Goal: Task Accomplishment & Management: Complete application form

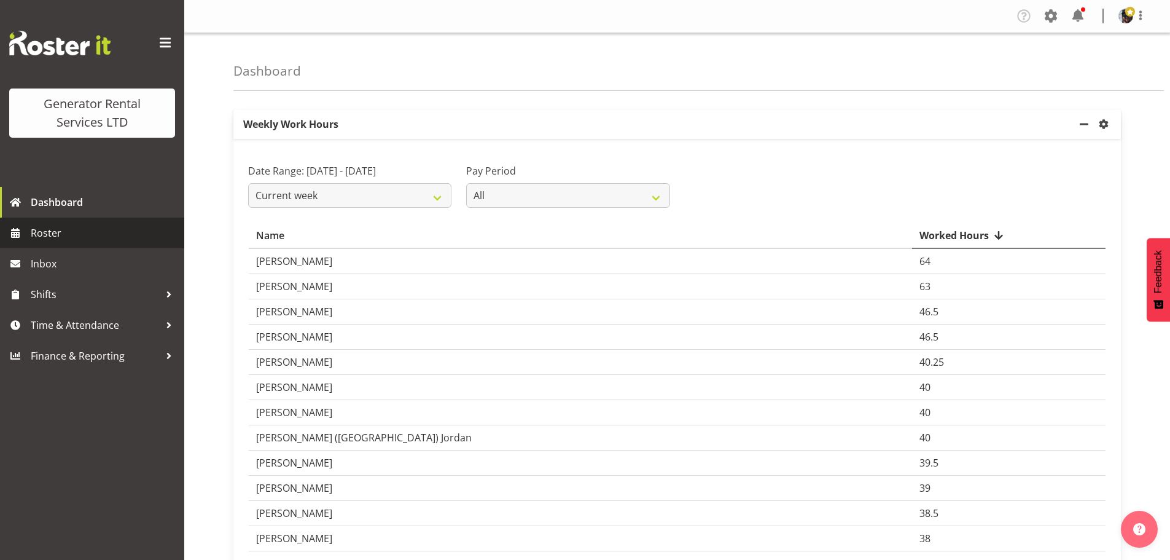
click at [92, 231] on span "Roster" at bounding box center [104, 233] width 147 height 18
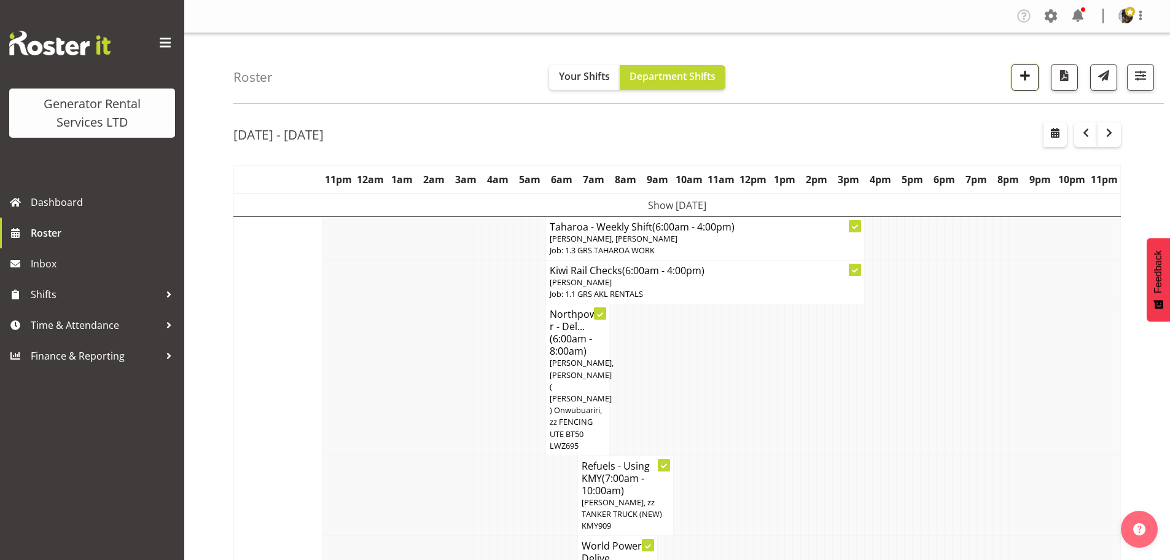
click at [1020, 82] on span "button" at bounding box center [1025, 76] width 16 height 16
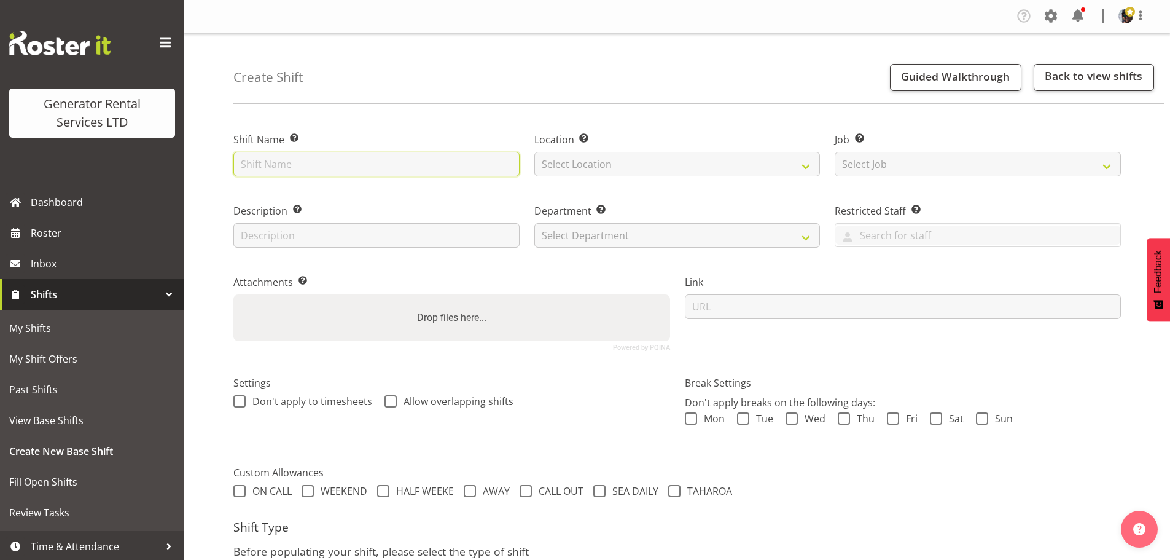
click at [375, 166] on input "text" at bounding box center [376, 164] width 286 height 25
type input "Wire"
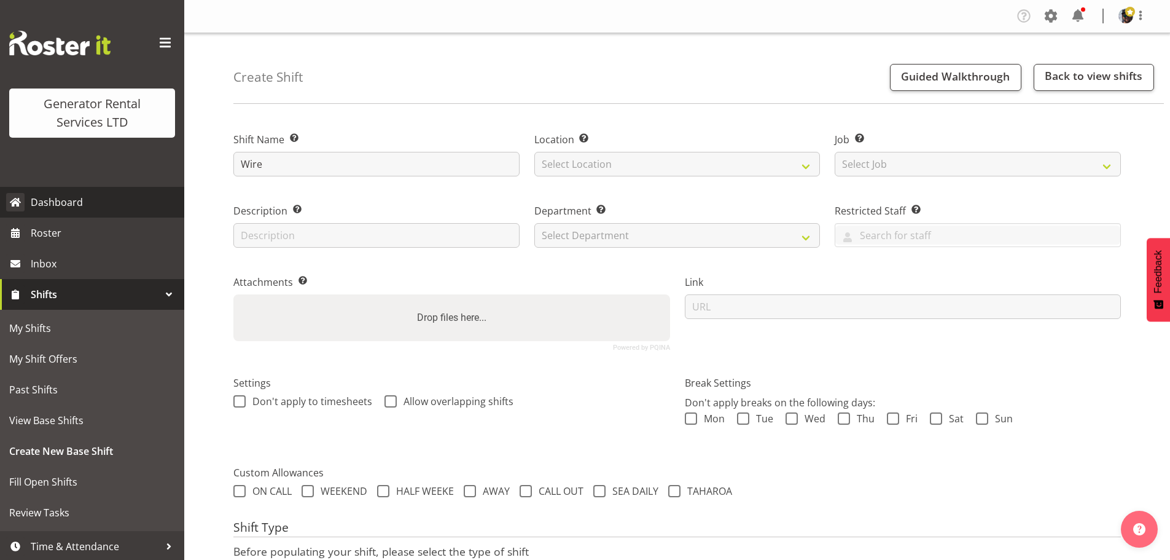
click at [74, 198] on span "Dashboard" at bounding box center [104, 202] width 147 height 18
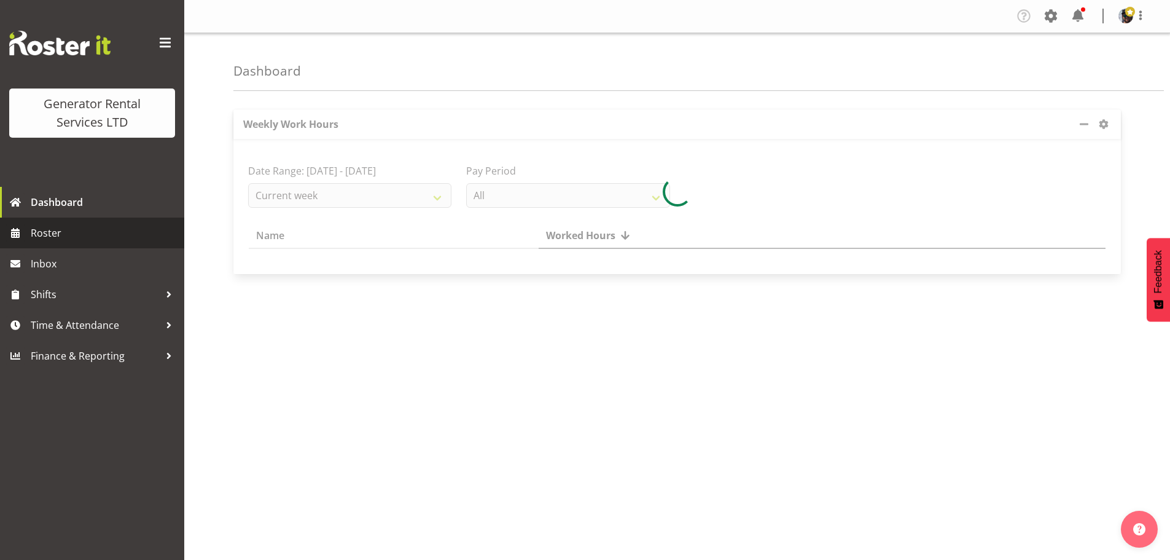
click at [102, 235] on span "Roster" at bounding box center [104, 233] width 147 height 18
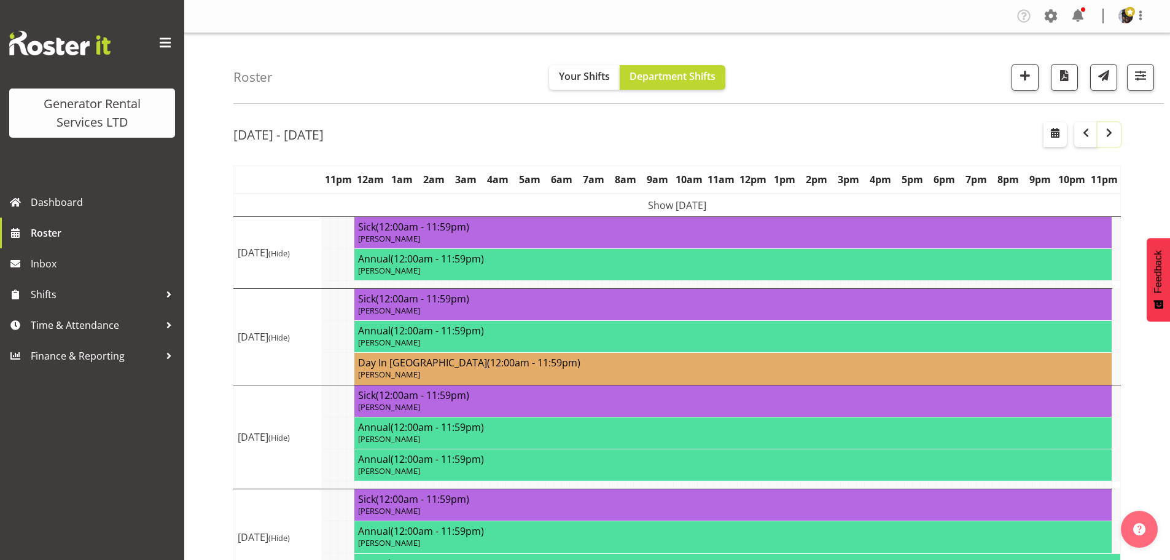
click at [1104, 131] on span "button" at bounding box center [1109, 132] width 15 height 15
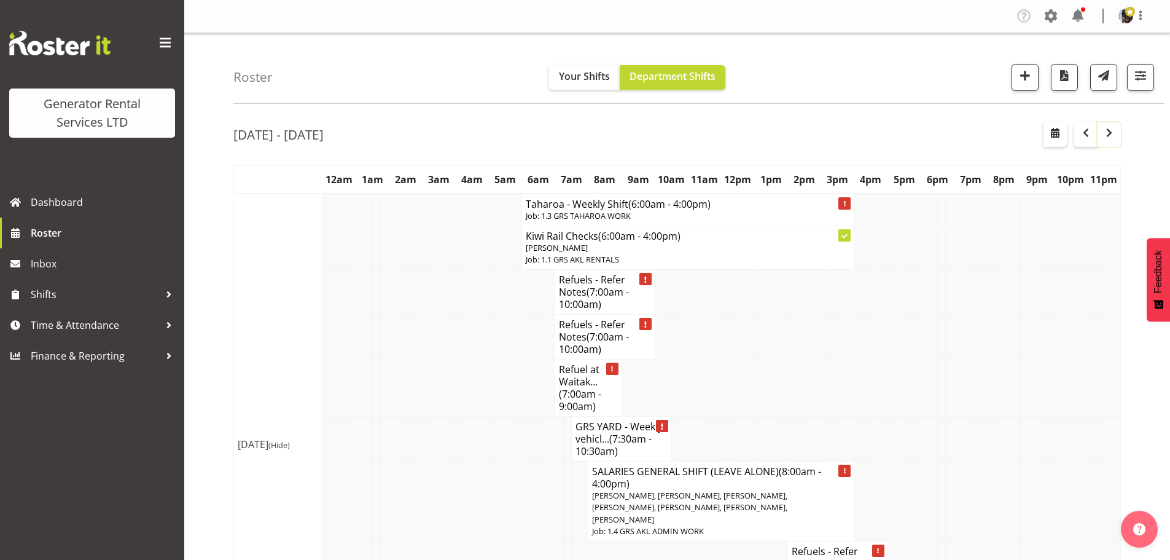
click at [1109, 131] on span "button" at bounding box center [1109, 132] width 15 height 15
click at [1079, 135] on span "button" at bounding box center [1085, 132] width 15 height 15
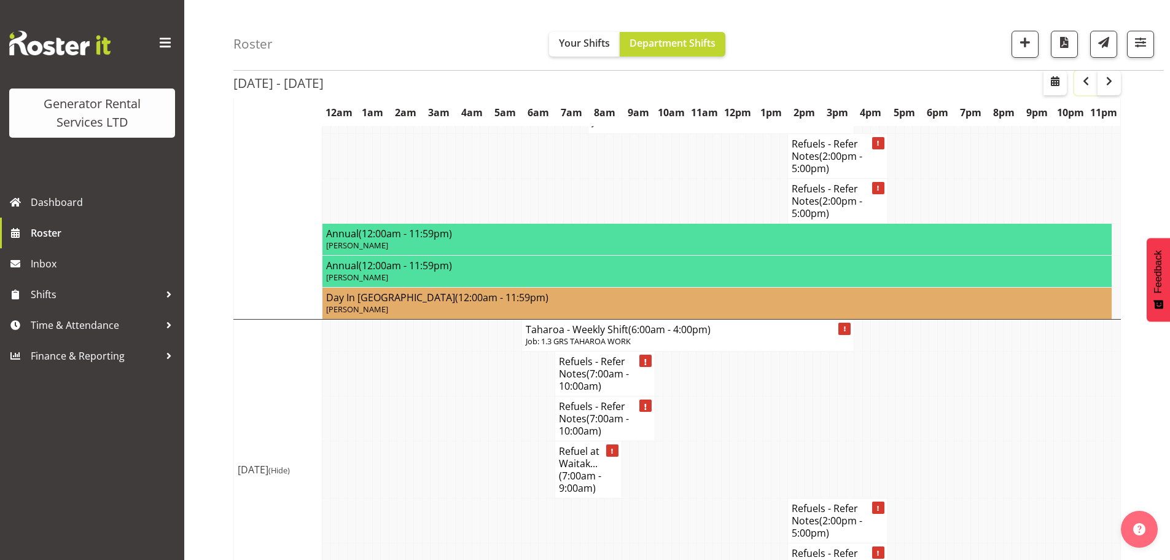
scroll to position [2211, 0]
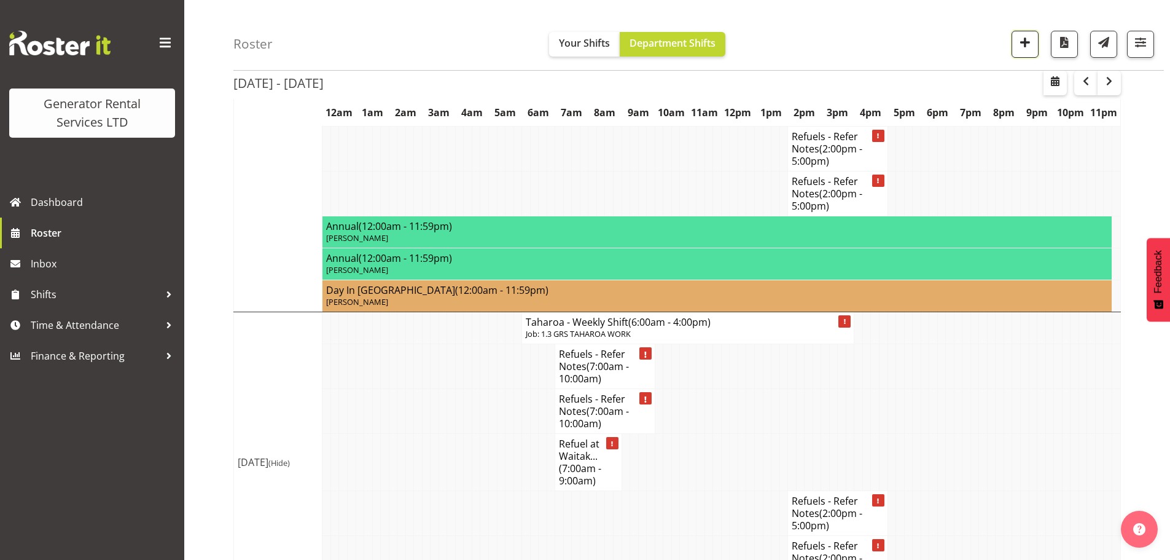
click at [1020, 42] on span "button" at bounding box center [1025, 42] width 16 height 16
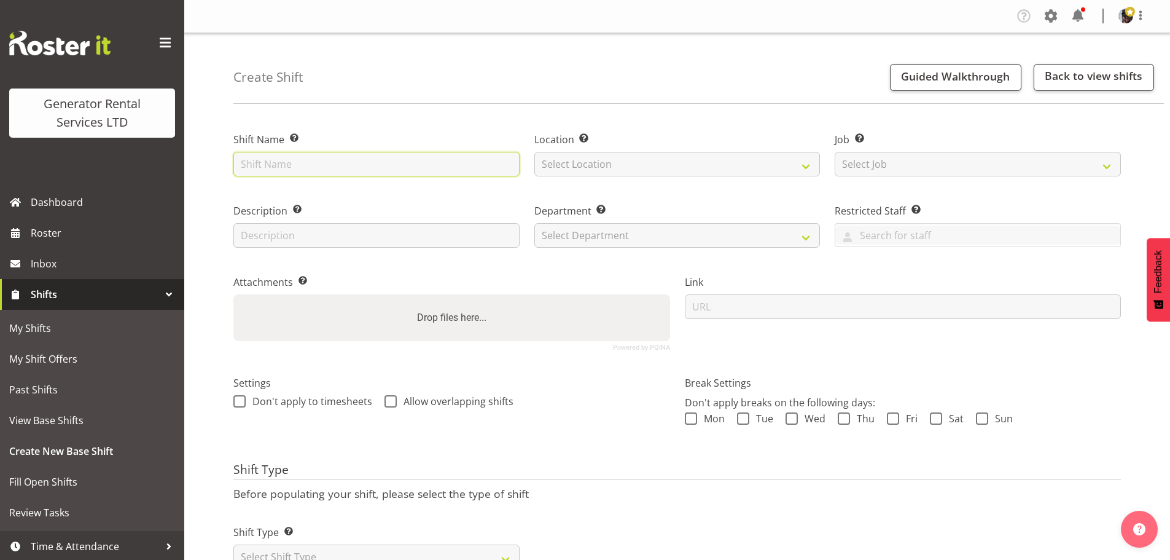
click at [337, 159] on input "text" at bounding box center [376, 164] width 286 height 25
type input "wire up 45-10 with the 63amp ats switch for customer collection Tuesday morning"
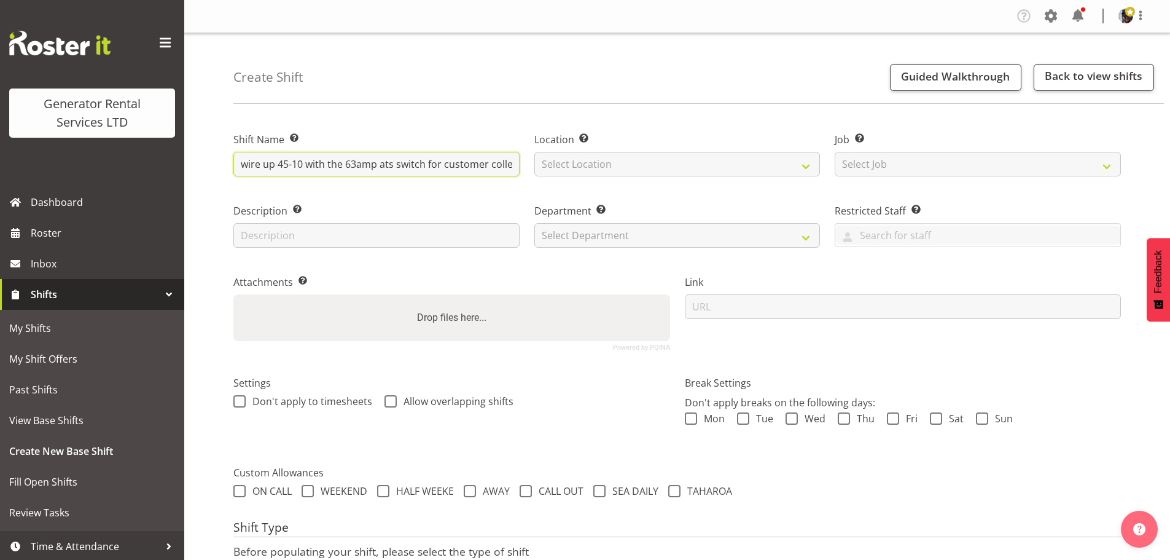
click at [393, 158] on input "wire up 45-10 with the 63amp ats switch for customer collection Tuesday morning" at bounding box center [376, 164] width 286 height 25
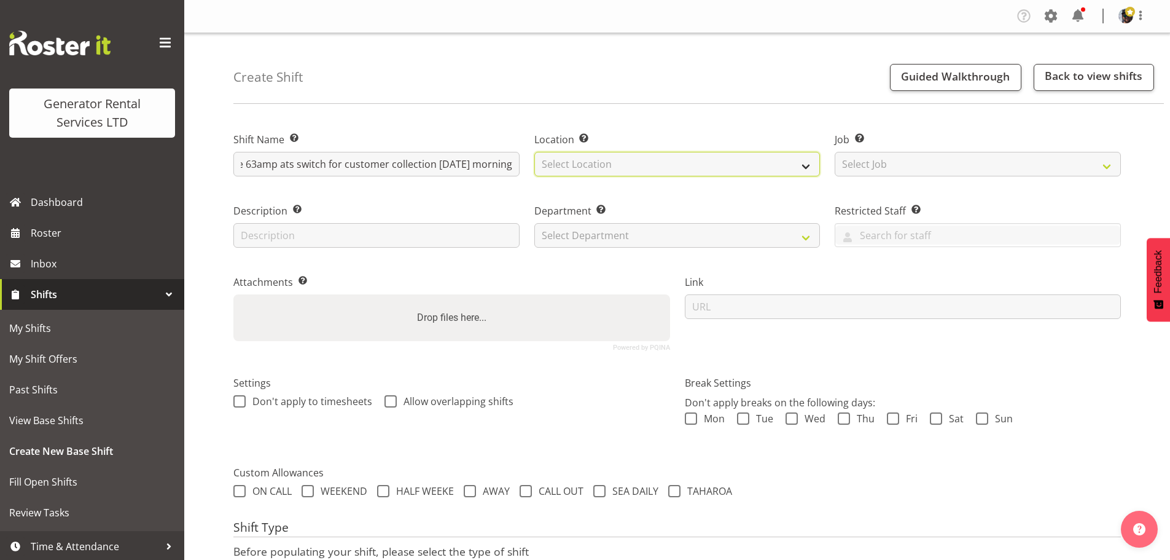
click at [735, 164] on select "Select Location GRS Auckland" at bounding box center [677, 164] width 286 height 25
select select "28"
click at [534, 152] on select "Select Location GRS Auckland" at bounding box center [677, 164] width 286 height 25
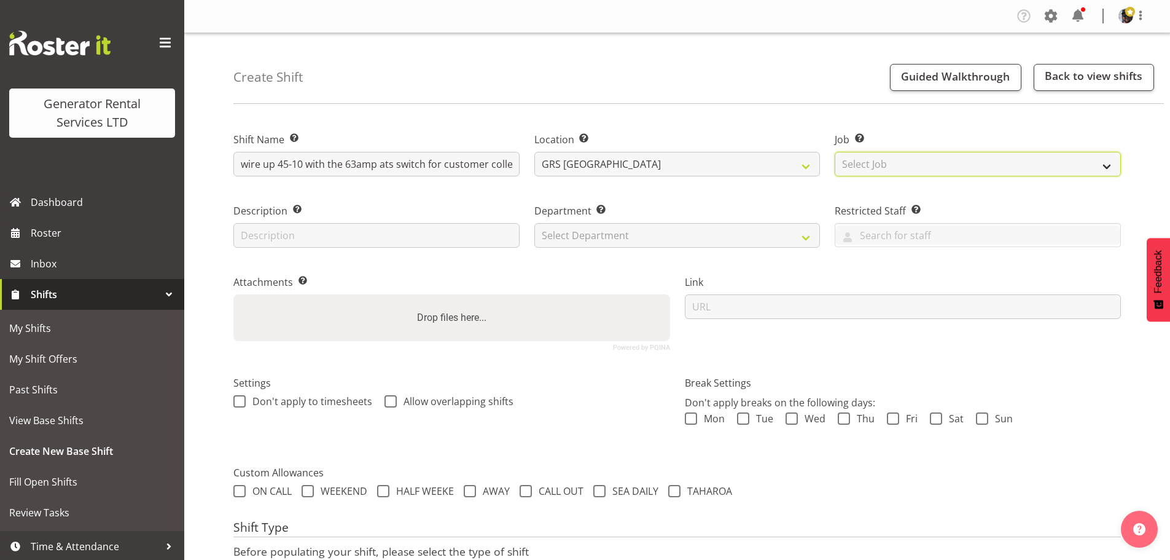
drag, startPoint x: 864, startPoint y: 169, endPoint x: 863, endPoint y: 176, distance: 6.8
click at [864, 169] on select "Select Job Create new job 1.1 GRS AKL RENTALS 1.1 GRS AKL RENTALS AC 1.1 GRS AK…" at bounding box center [978, 164] width 286 height 25
select select "9"
click at [835, 152] on select "Select Job Create new job 1.1 GRS AKL RENTALS 1.1 GRS AKL RENTALS AC 1.1 GRS AK…" at bounding box center [978, 164] width 286 height 25
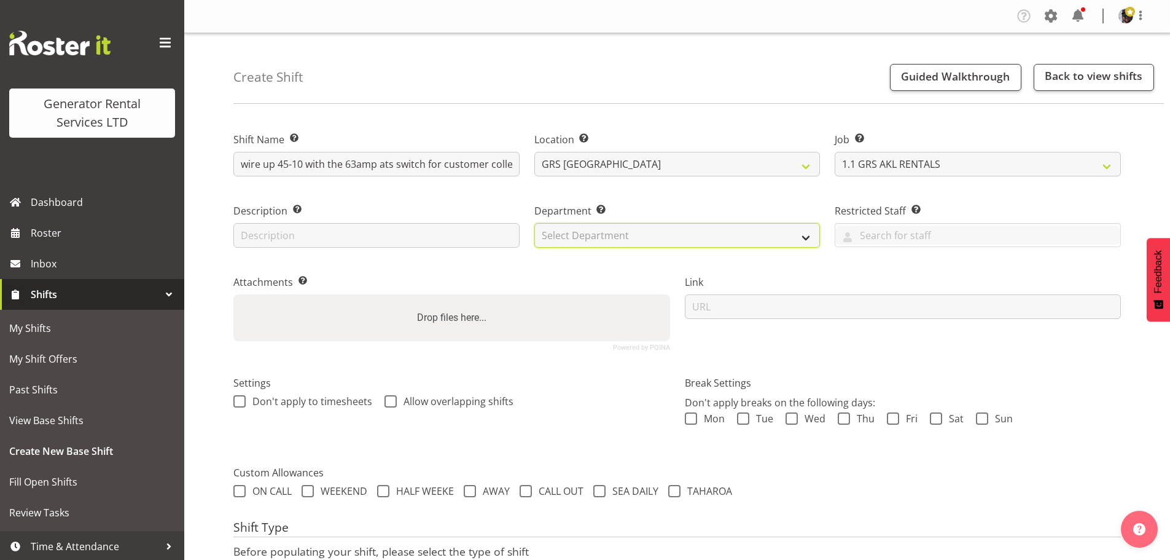
drag, startPoint x: 693, startPoint y: 243, endPoint x: 630, endPoint y: 243, distance: 63.3
click at [693, 243] on select "Select Department GRS HIRE AKL GRS HIRE TGA GRS HIRE HST GRS TAHAROA GRS SALES …" at bounding box center [677, 235] width 286 height 25
select select "20"
click at [534, 223] on select "Select Department GRS HIRE AKL GRS HIRE TGA GRS HIRE HST GRS TAHAROA GRS SALES …" at bounding box center [677, 235] width 286 height 25
click at [609, 268] on div "Attachments Add any relevant attachments to the shift (e.g. Health & Safety Pla…" at bounding box center [451, 307] width 451 height 101
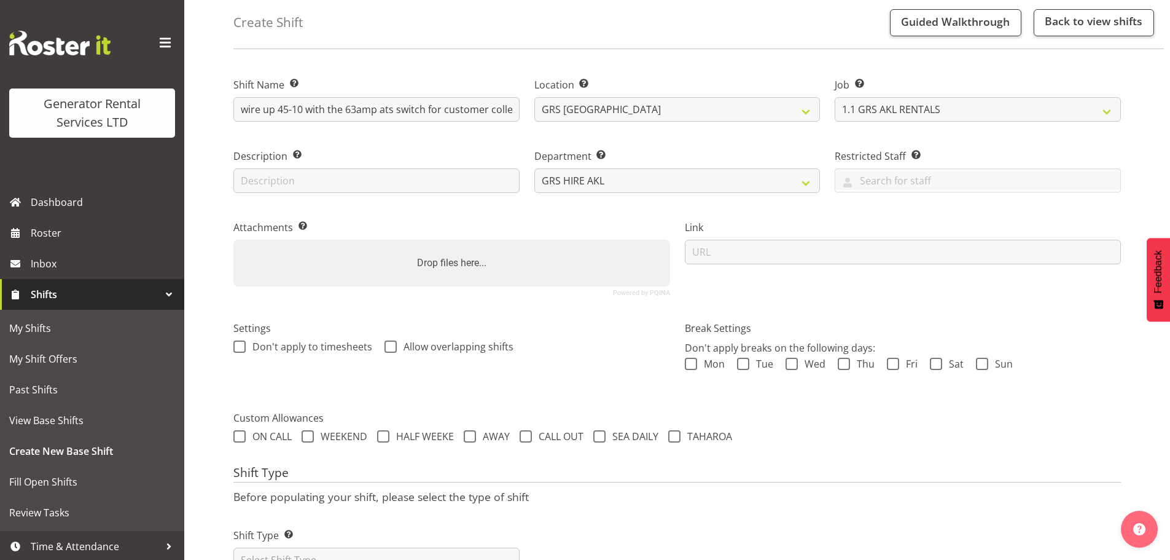
scroll to position [105, 0]
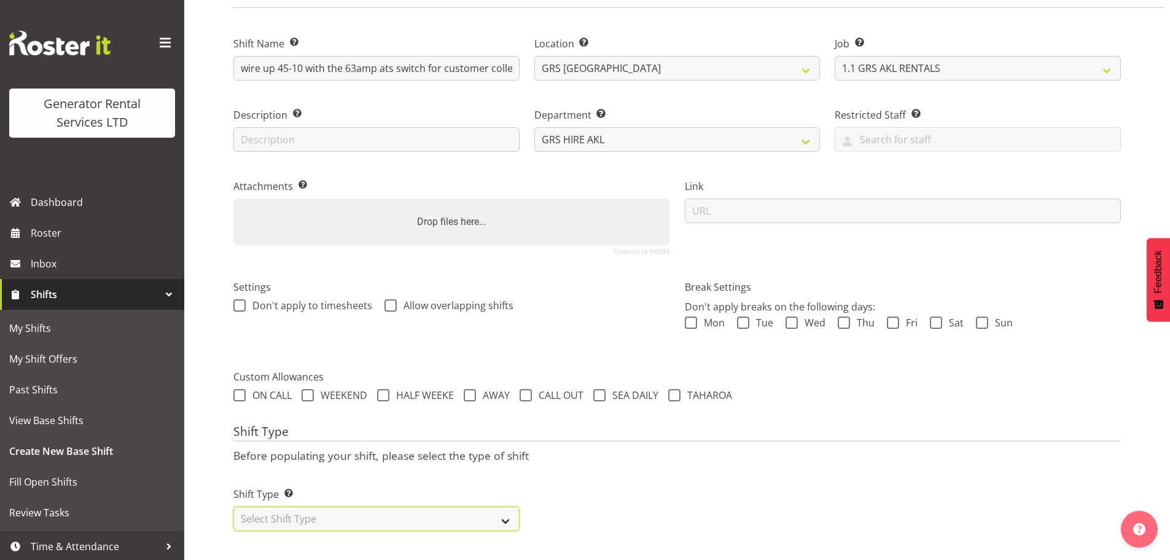
drag, startPoint x: 456, startPoint y: 501, endPoint x: 455, endPoint y: 510, distance: 9.3
click at [456, 506] on select "Select Shift Type One Off Shift Recurring Shift Rotating Shift" at bounding box center [376, 518] width 286 height 25
select select "one_off"
click at [233, 506] on select "Select Shift Type One Off Shift Recurring Shift Rotating Shift" at bounding box center [376, 518] width 286 height 25
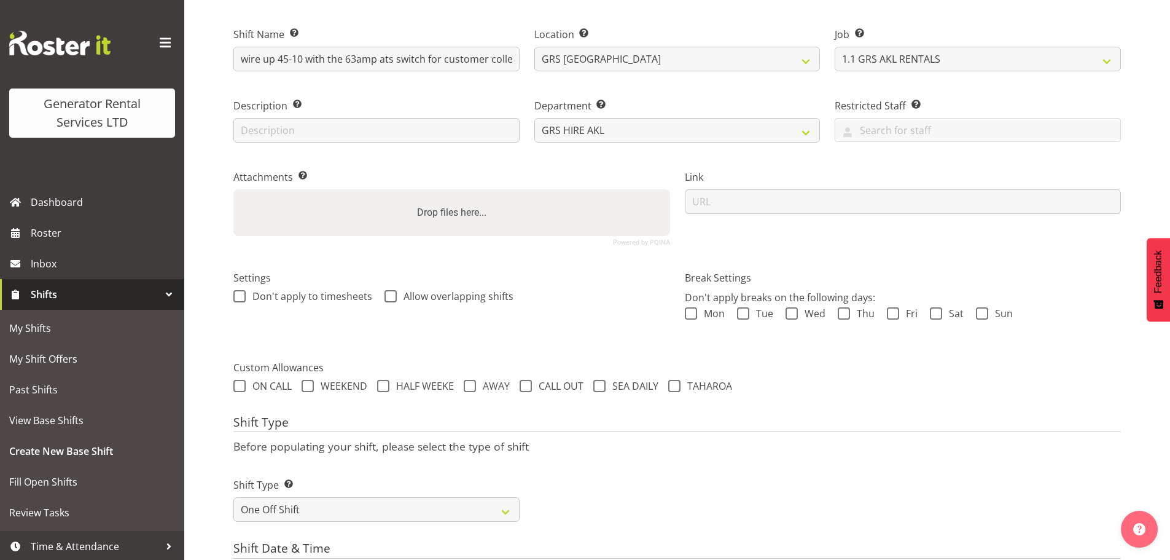
click at [559, 478] on div "Shift Type Shift Types: One Off – Select this if you would like a single shift …" at bounding box center [677, 494] width 902 height 69
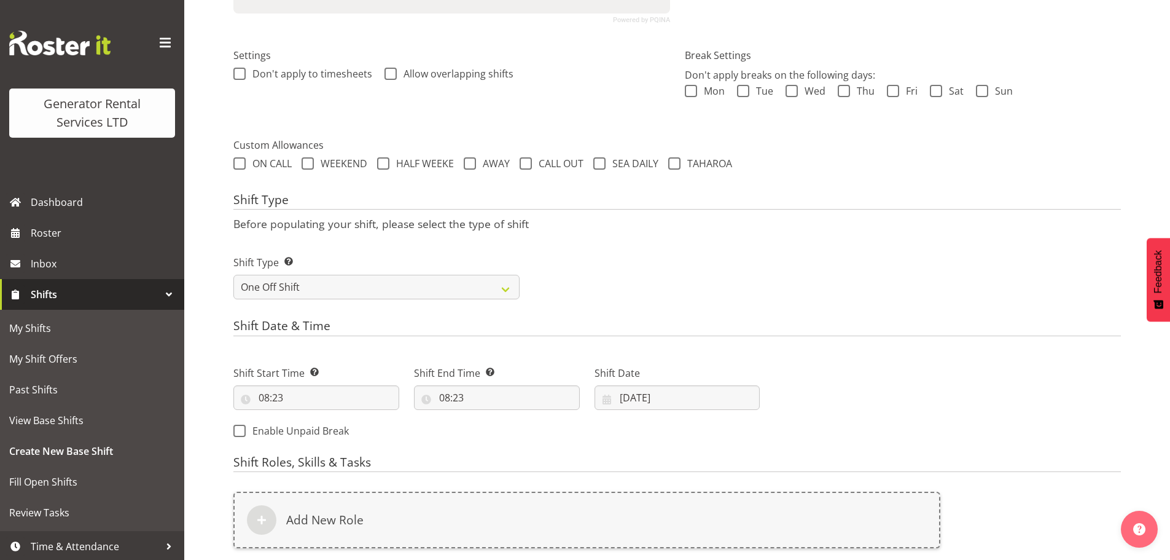
scroll to position [351, 0]
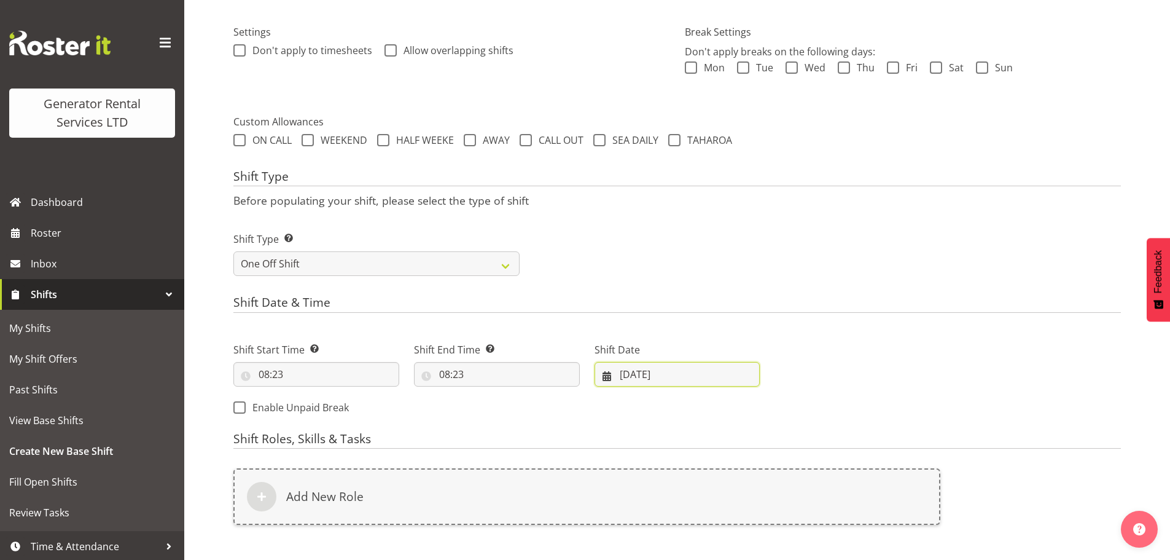
click at [661, 373] on input "26/08/2025" at bounding box center [678, 374] width 166 height 25
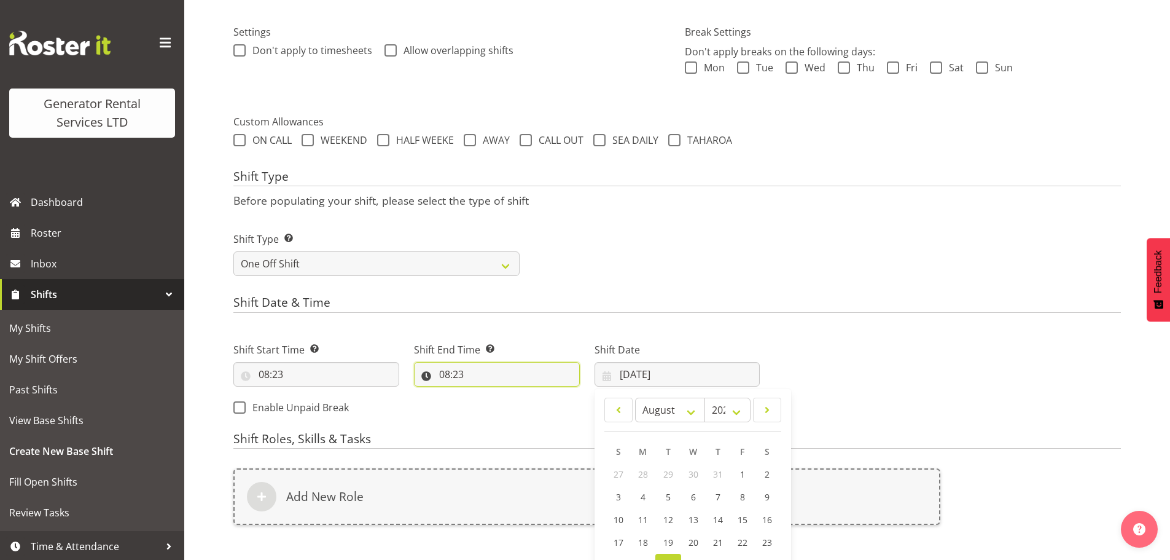
click at [507, 383] on input "08:23" at bounding box center [497, 374] width 166 height 25
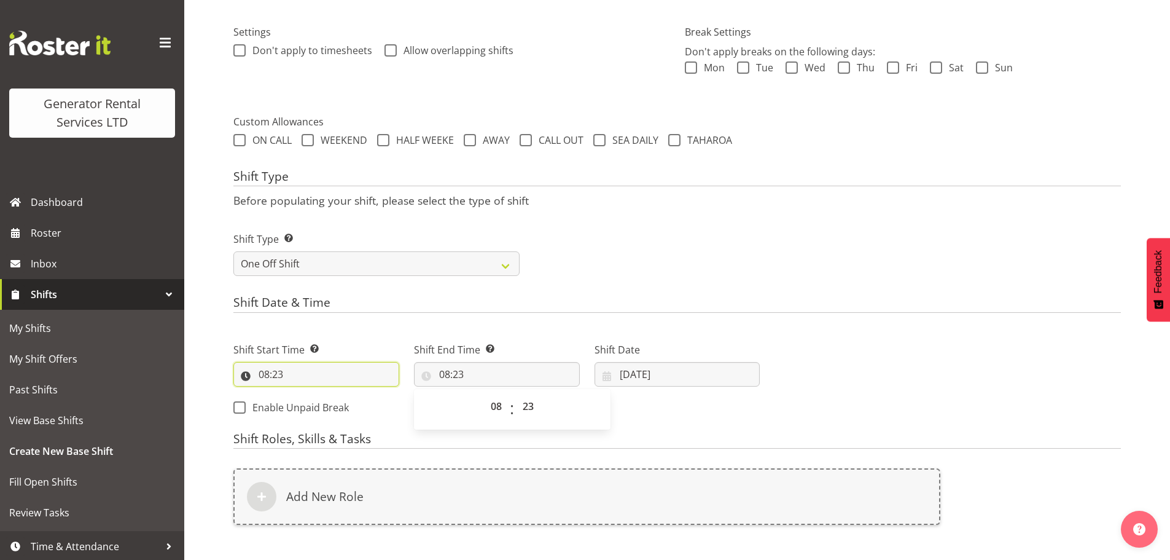
click at [292, 362] on input "08:23" at bounding box center [316, 374] width 166 height 25
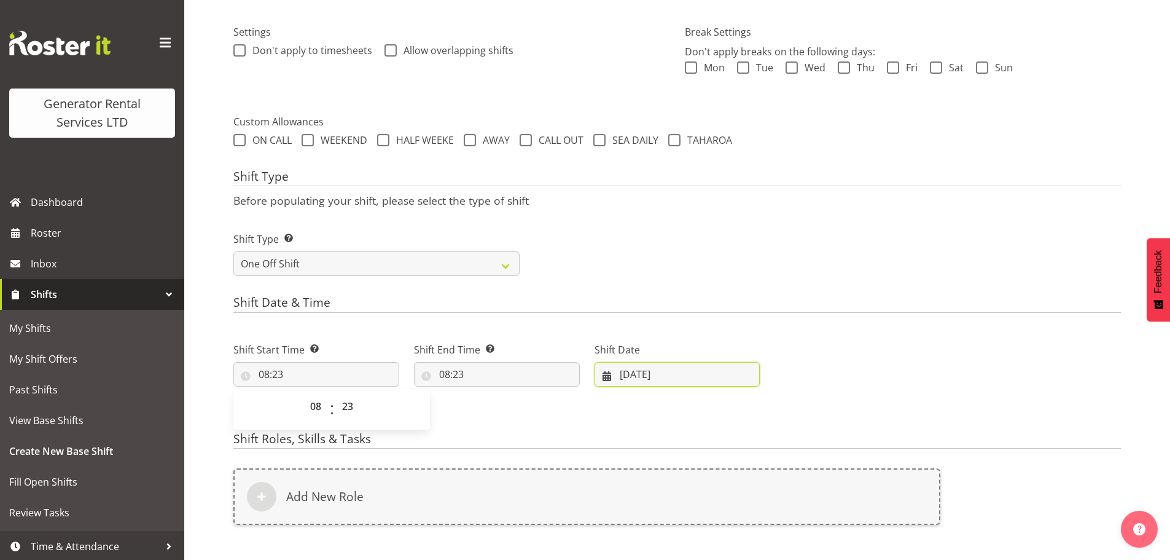
click at [610, 375] on input "26/08/2025" at bounding box center [678, 374] width 166 height 25
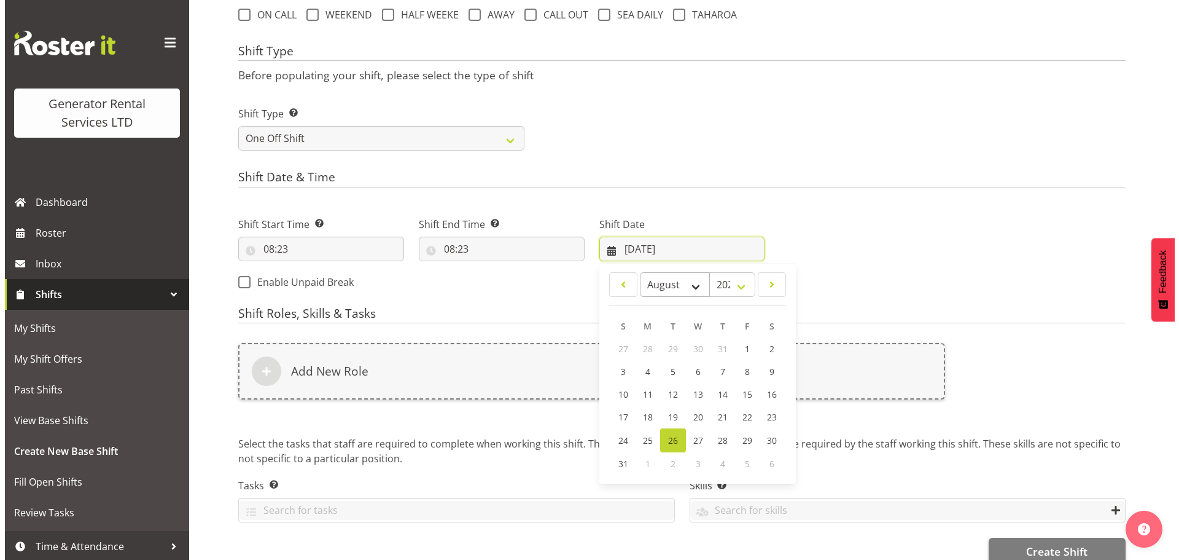
scroll to position [499, 0]
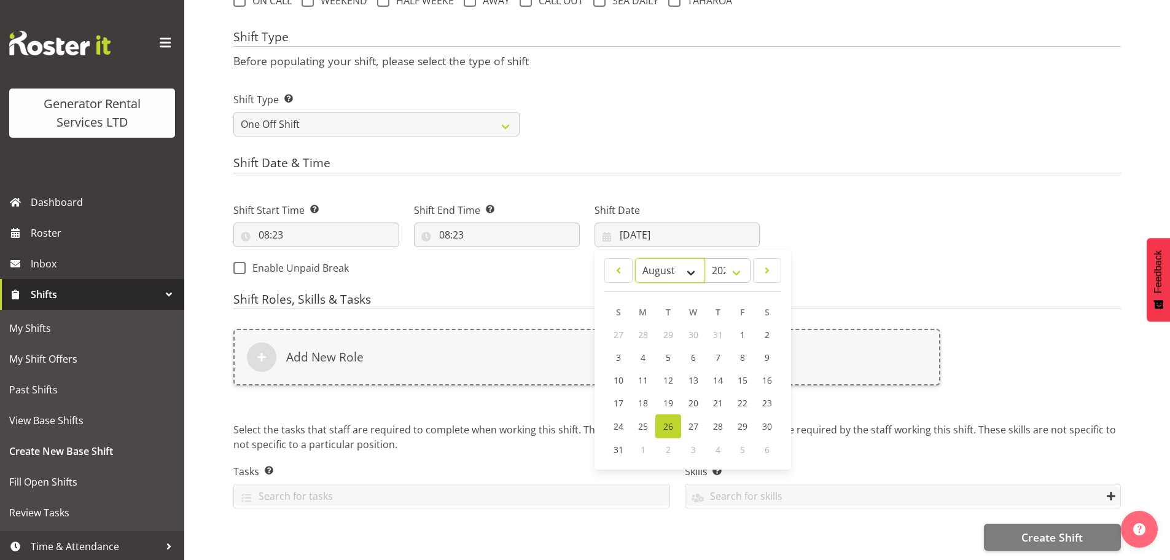
click at [688, 265] on select "January February March April May June July August September October November De…" at bounding box center [670, 270] width 71 height 25
select select "8"
click at [635, 258] on select "January February March April May June July August September October November De…" at bounding box center [670, 270] width 71 height 25
click at [642, 351] on span "8" at bounding box center [643, 357] width 5 height 12
type input "08/09/2025"
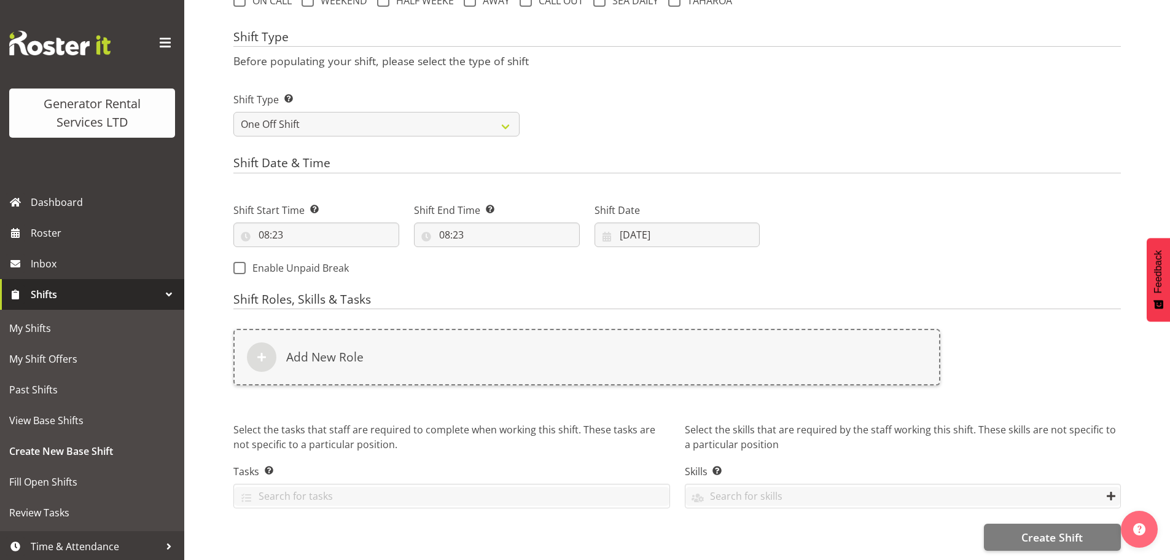
click at [859, 230] on div "Next Shifts" at bounding box center [947, 234] width 361 height 99
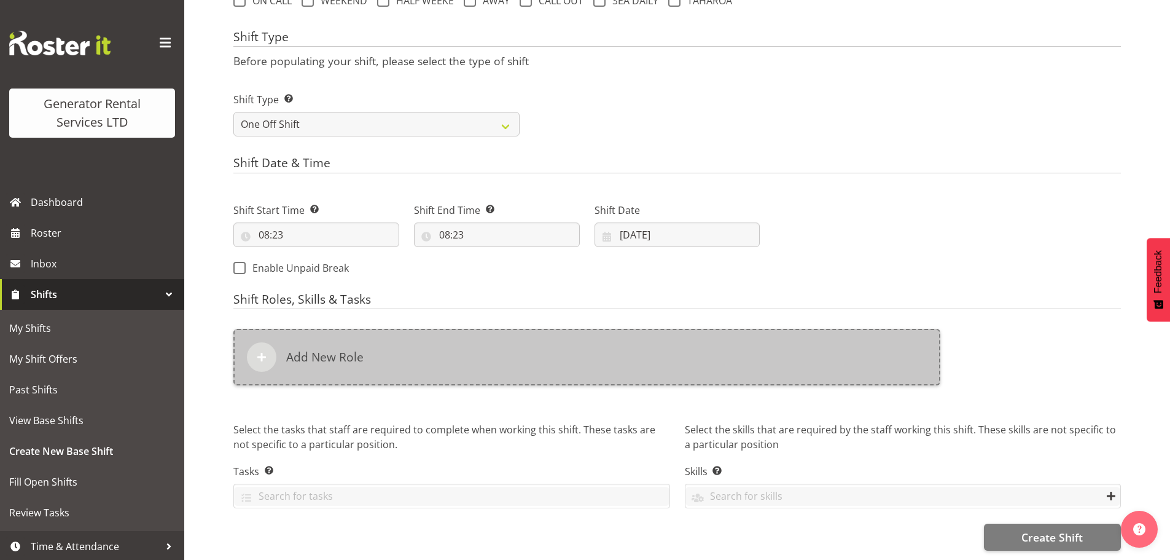
click at [330, 349] on h6 "Add New Role" at bounding box center [324, 356] width 77 height 15
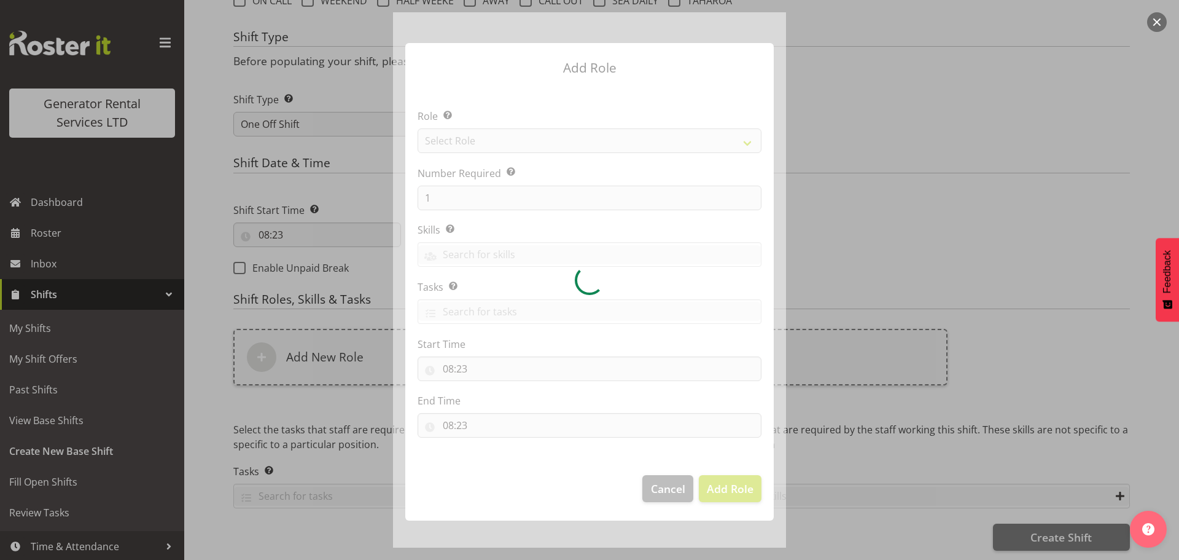
click at [335, 187] on form "Add Role Role Select the role you wish to add to the shift. Select Role Number …" at bounding box center [590, 279] width 590 height 535
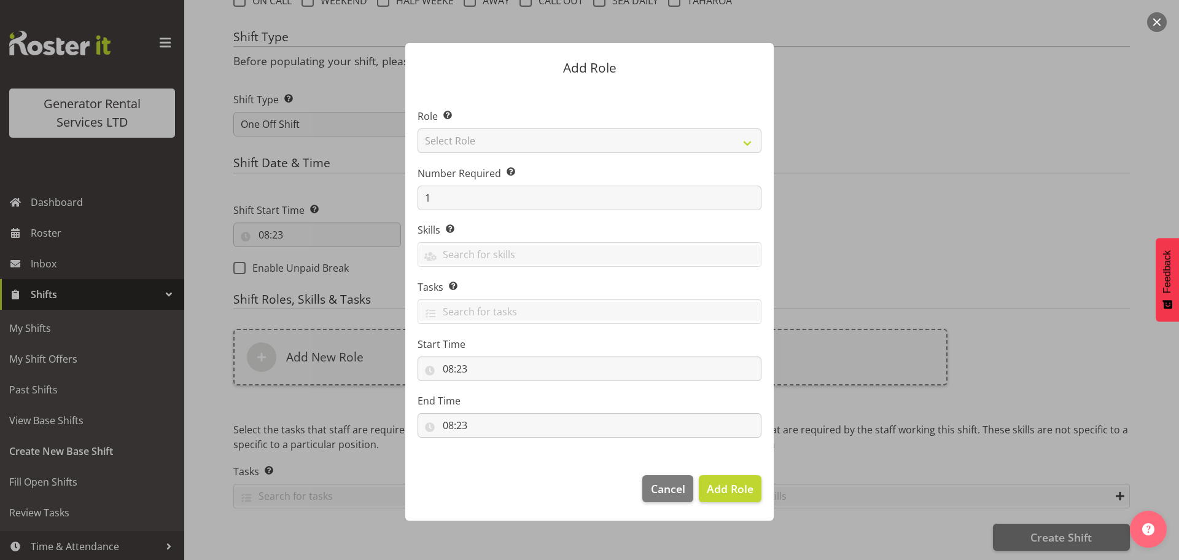
click at [377, 176] on form "Add Role Role Select the role you wish to add to the shift. Select Role Account…" at bounding box center [590, 279] width 590 height 535
click at [670, 489] on span "Cancel" at bounding box center [668, 488] width 34 height 16
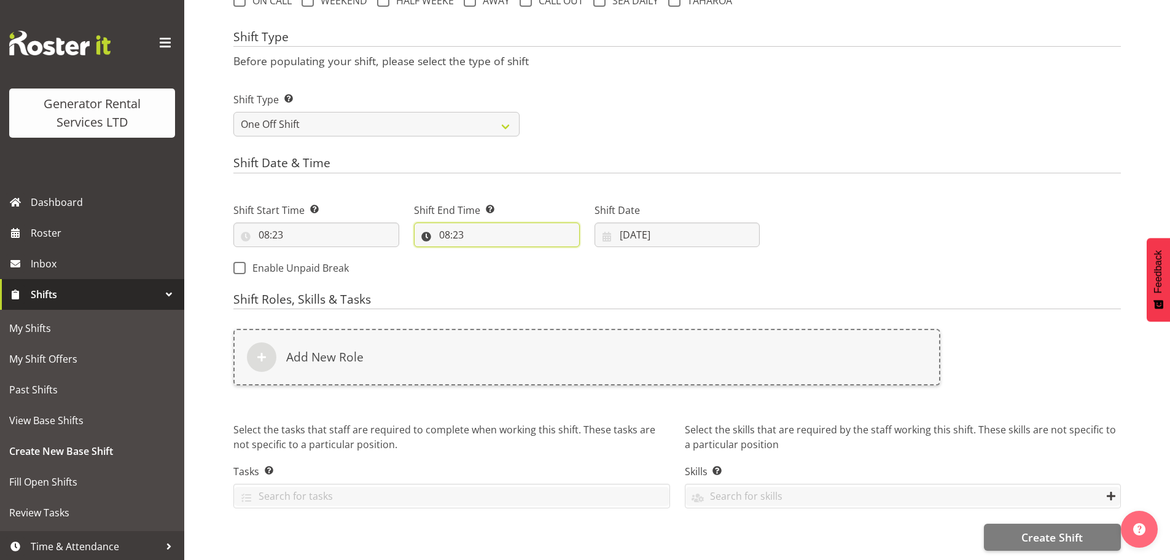
click at [462, 222] on input "08:23" at bounding box center [497, 234] width 166 height 25
click at [494, 254] on select "00 01 02 03 04 05 06 07 08 09 10 11 12 13 14 15 16 17 18 19 20 21 22 23" at bounding box center [498, 266] width 28 height 25
select select "9"
click at [484, 254] on select "00 01 02 03 04 05 06 07 08 09 10 11 12 13 14 15 16 17 18 19 20 21 22 23" at bounding box center [498, 266] width 28 height 25
type input "09:23"
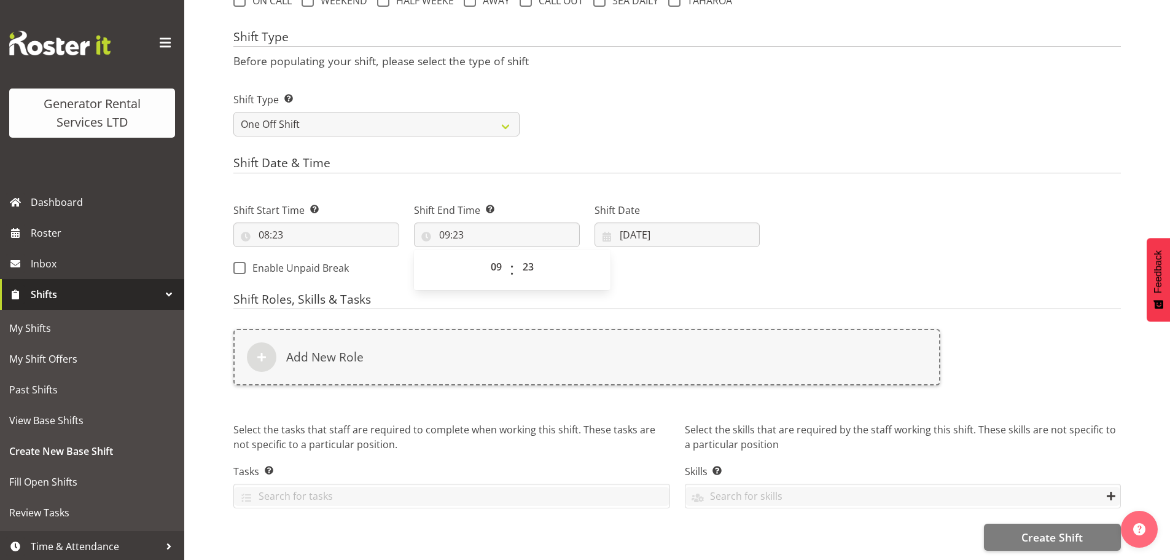
click at [553, 160] on h4 "Shift Date & Time" at bounding box center [676, 164] width 887 height 17
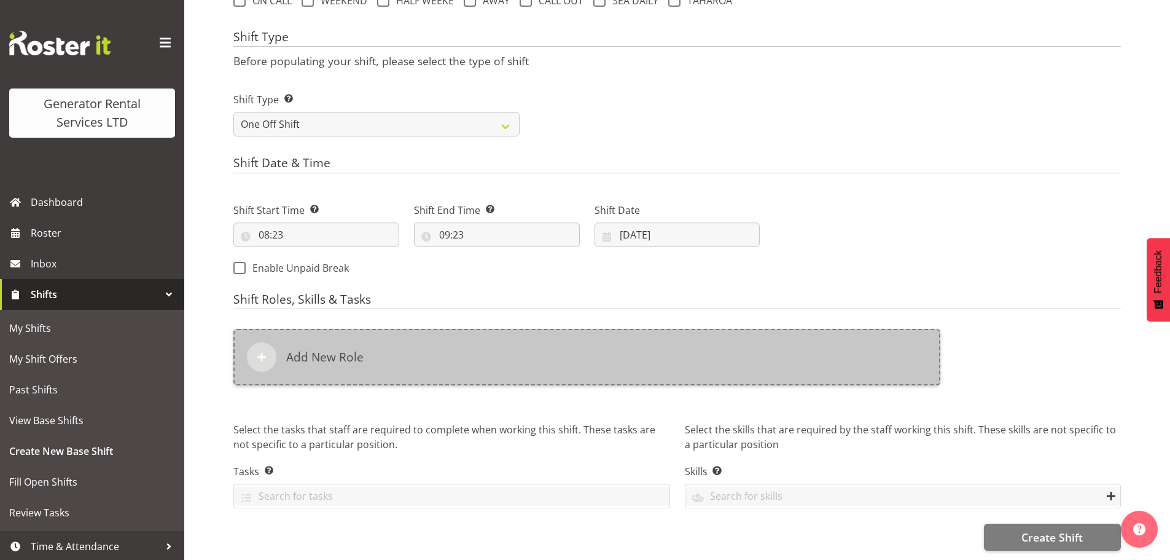
click at [301, 335] on div "Add New Role" at bounding box center [586, 357] width 707 height 57
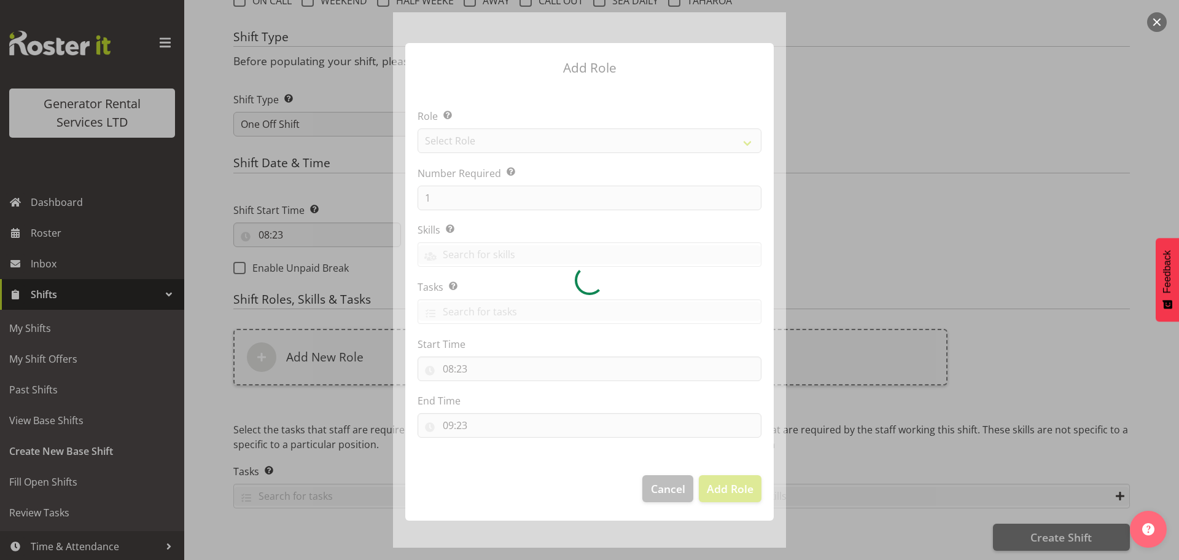
click at [468, 141] on div at bounding box center [589, 279] width 393 height 535
click at [469, 142] on div at bounding box center [589, 279] width 393 height 535
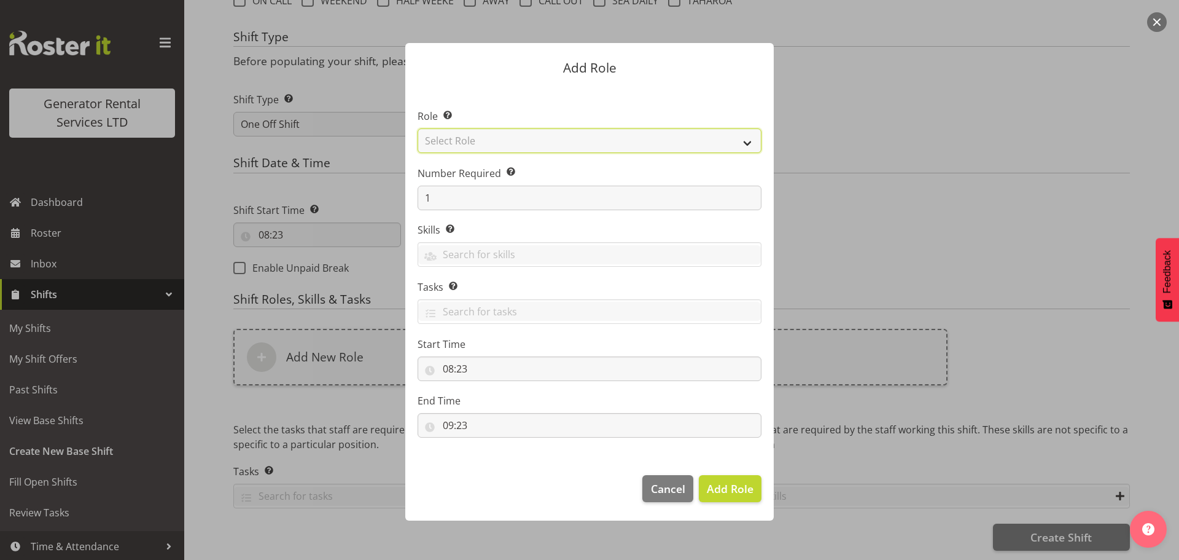
click at [469, 142] on select "Select Role Account Manager Electrician Engineering GM HSEQ manager MECH Mechan…" at bounding box center [590, 140] width 344 height 25
select select "21"
click at [418, 128] on select "Select Role Account Manager Electrician Engineering GM HSEQ manager MECH Mechan…" at bounding box center [590, 140] width 344 height 25
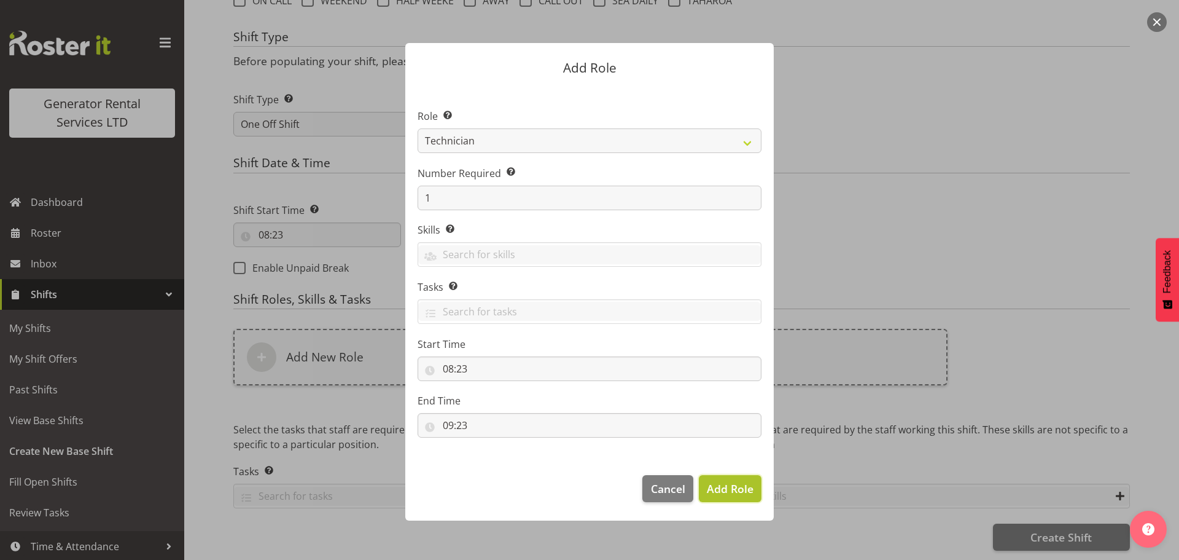
click at [726, 485] on span "Add Role" at bounding box center [730, 488] width 47 height 15
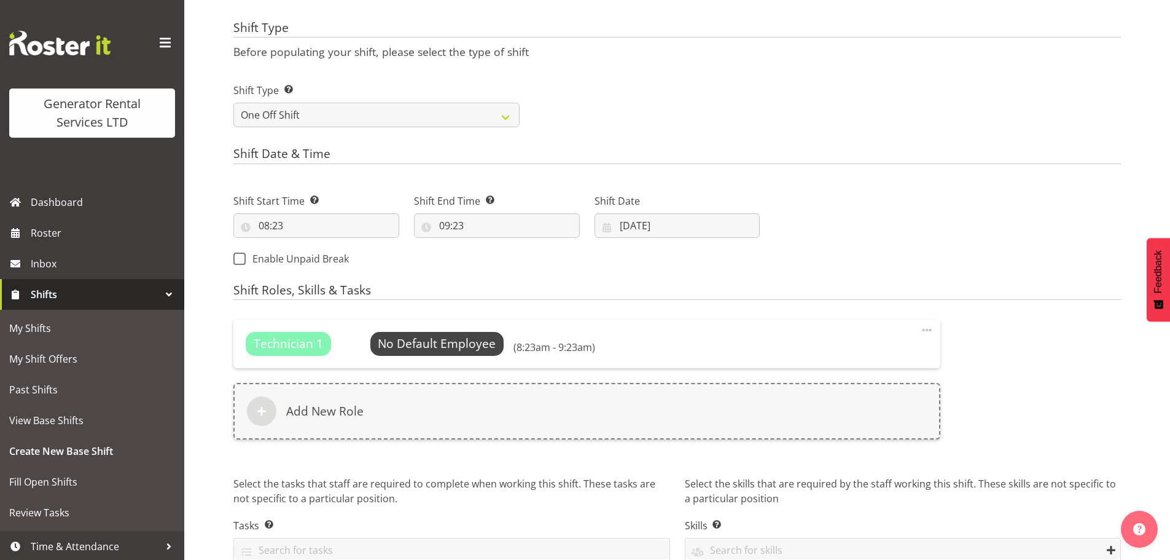
click at [868, 274] on div "Next Shifts" at bounding box center [947, 225] width 361 height 99
click at [429, 335] on span "Select Employee" at bounding box center [437, 344] width 92 height 18
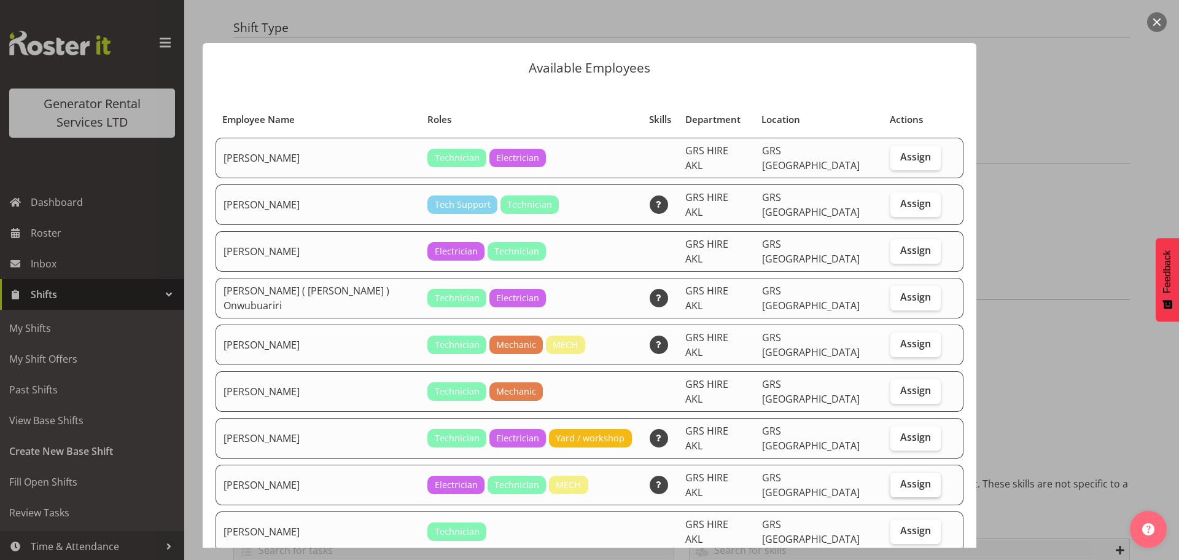
click at [901, 477] on span "Assign" at bounding box center [915, 483] width 31 height 12
click at [899, 480] on input "Assign" at bounding box center [895, 484] width 8 height 8
checkbox input "true"
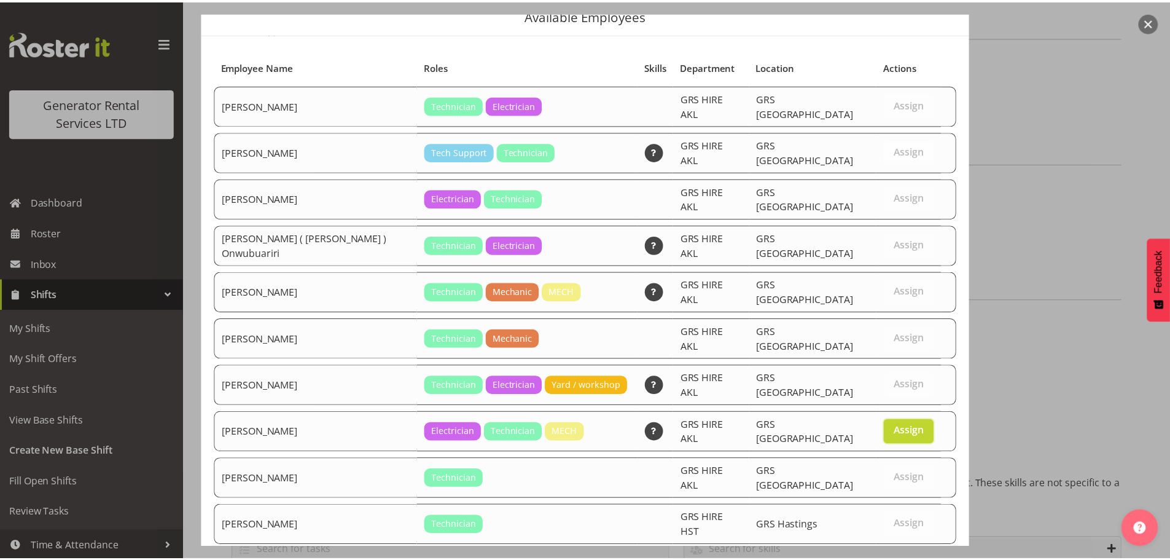
scroll to position [79, 0]
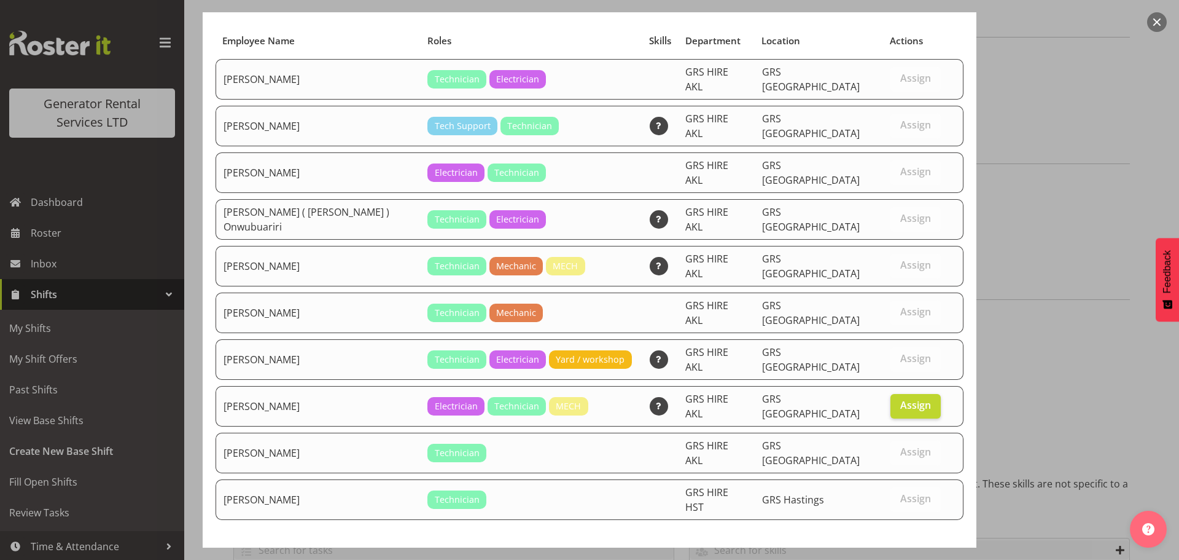
click at [919, 551] on button "Set Sam Peters as default for this position" at bounding box center [832, 564] width 264 height 27
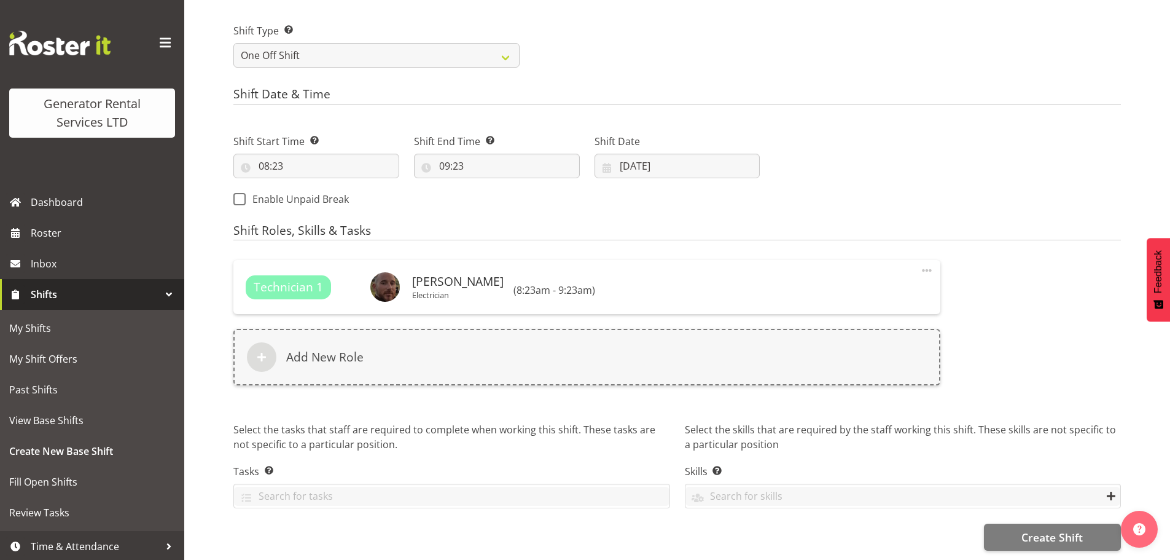
scroll to position [568, 0]
click at [1029, 529] on span "Create Shift" at bounding box center [1051, 537] width 61 height 16
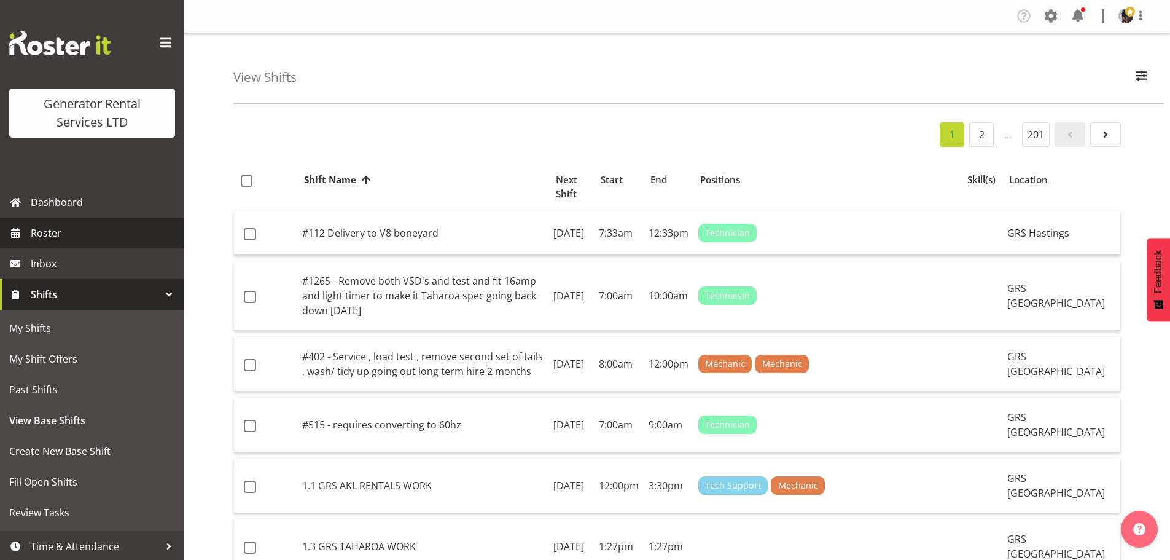
click at [85, 240] on span "Roster" at bounding box center [104, 233] width 147 height 18
